Goal: Obtain resource: Download file/media

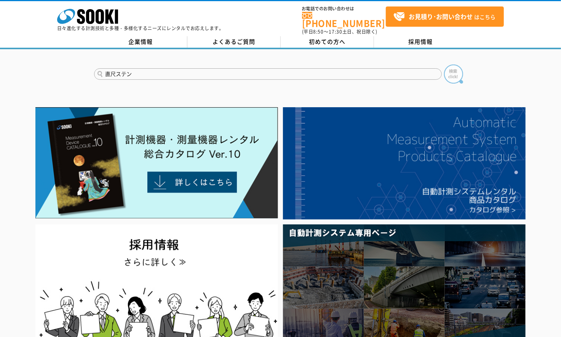
type input "直尺ステン"
click at [452, 69] on img at bounding box center [453, 73] width 19 height 19
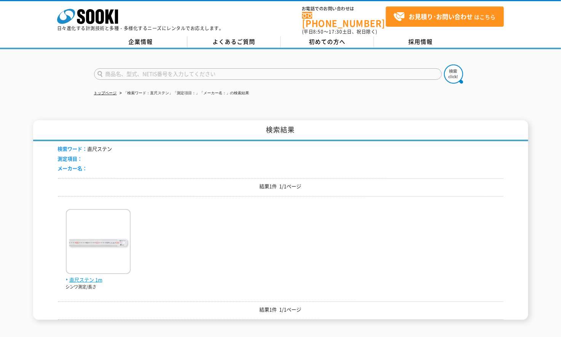
click at [82, 276] on span "直尺ステン 1m" at bounding box center [98, 280] width 65 height 8
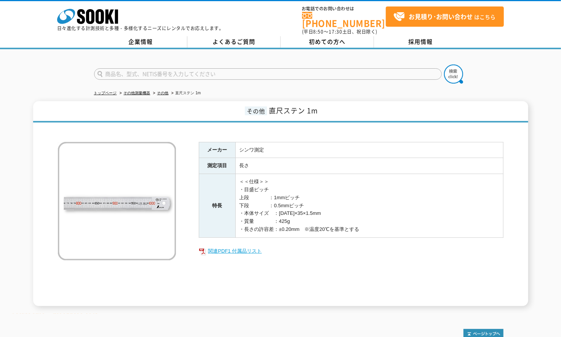
click at [245, 249] on link "関連PDF1 付属品リスト" at bounding box center [351, 251] width 305 height 10
